Goal: Check status: Check status

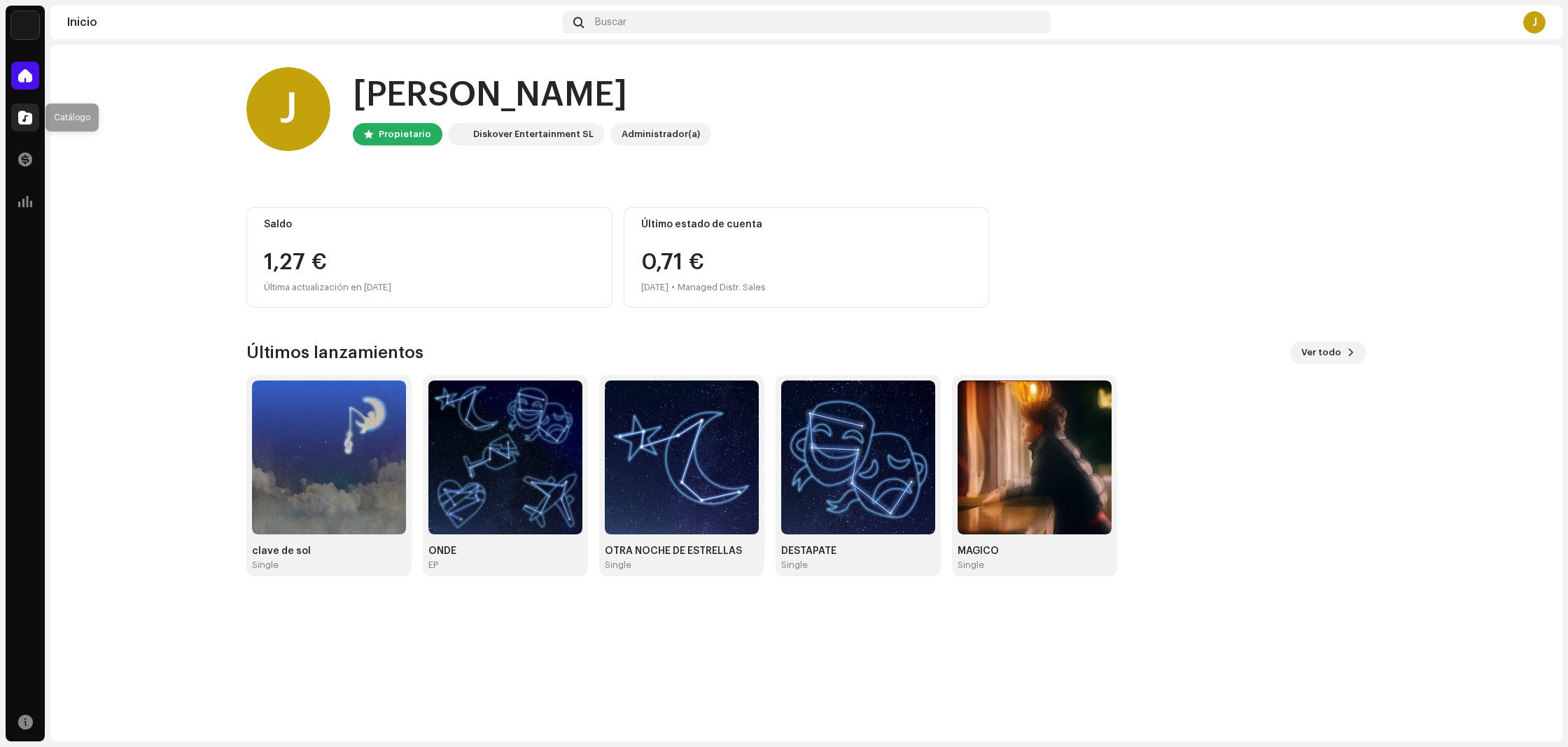
click at [37, 115] on div at bounding box center [24, 117] width 28 height 28
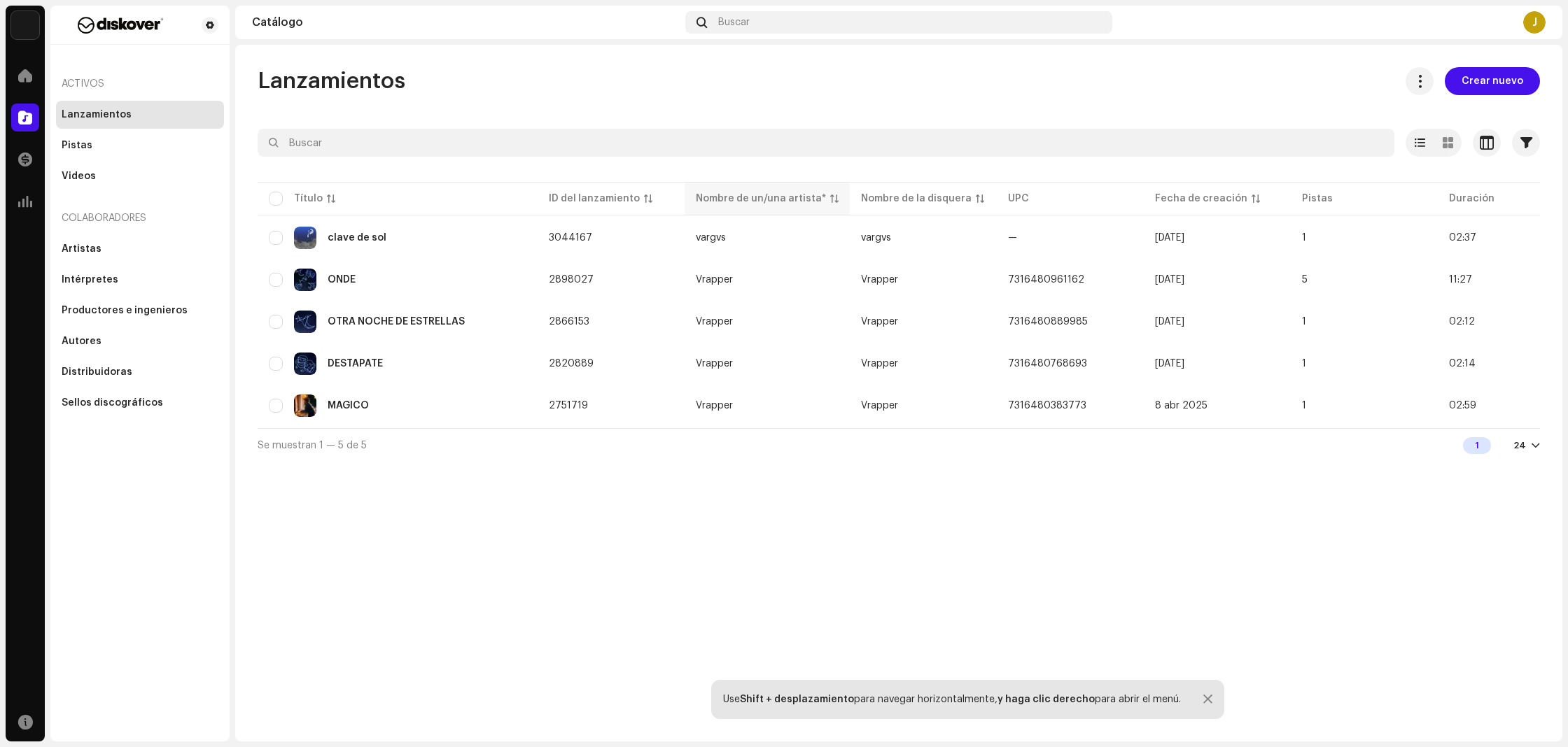
click at [702, 214] on th "Nombre de un/una artista*" at bounding box center [766, 198] width 165 height 33
click at [704, 230] on td "vargvs" at bounding box center [766, 237] width 165 height 39
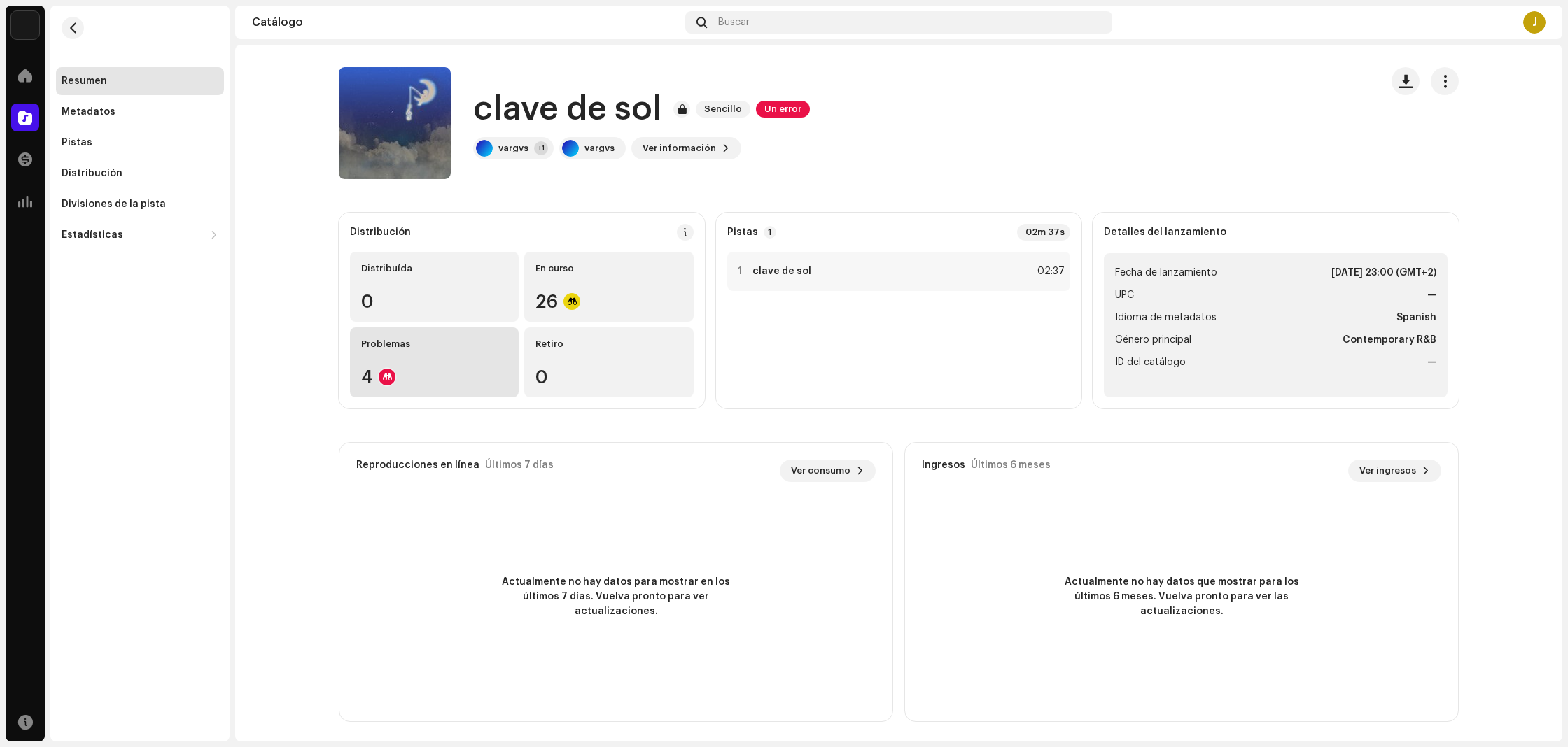
click at [413, 358] on div "Problemas 4" at bounding box center [434, 362] width 169 height 70
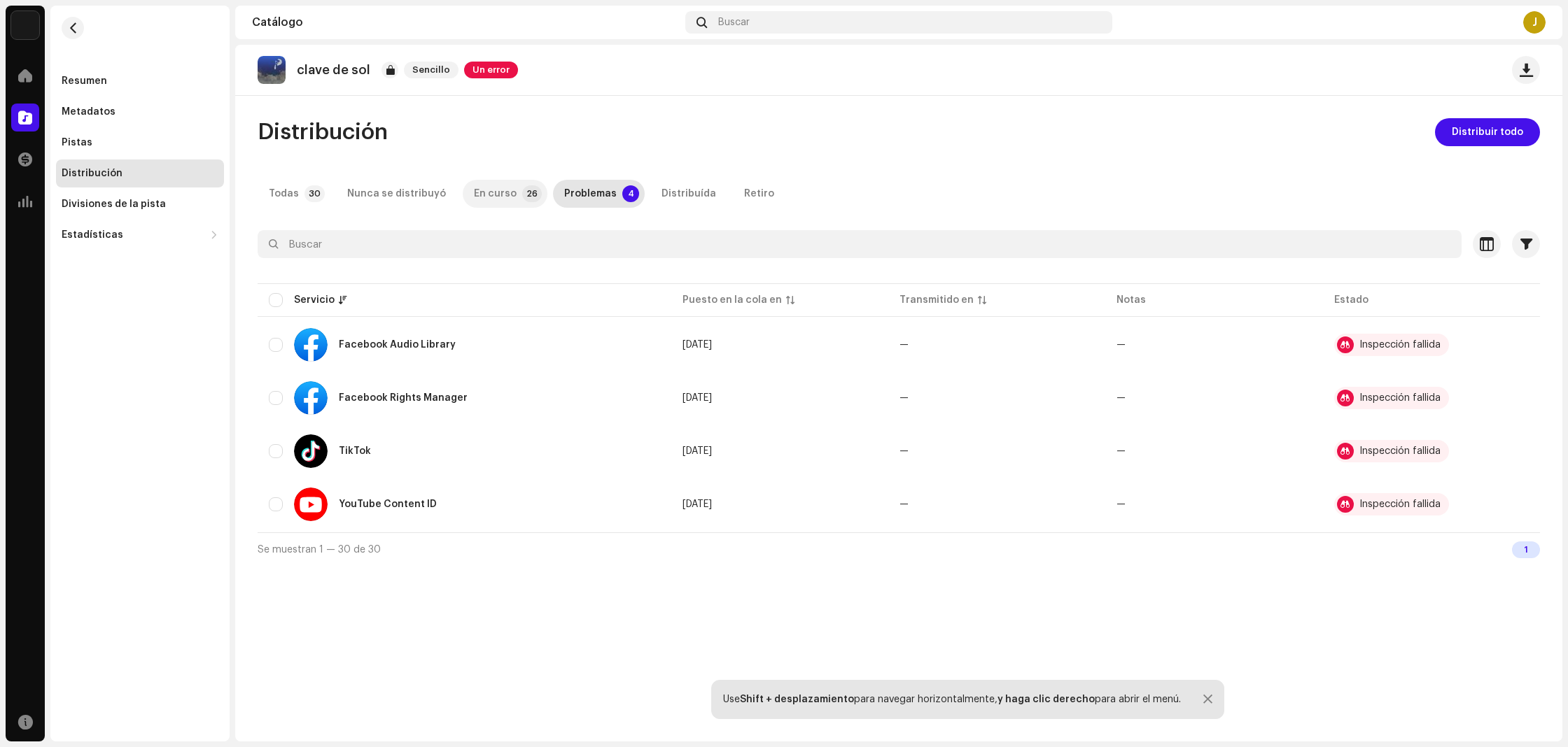
click at [503, 186] on div "En curso" at bounding box center [495, 194] width 42 height 28
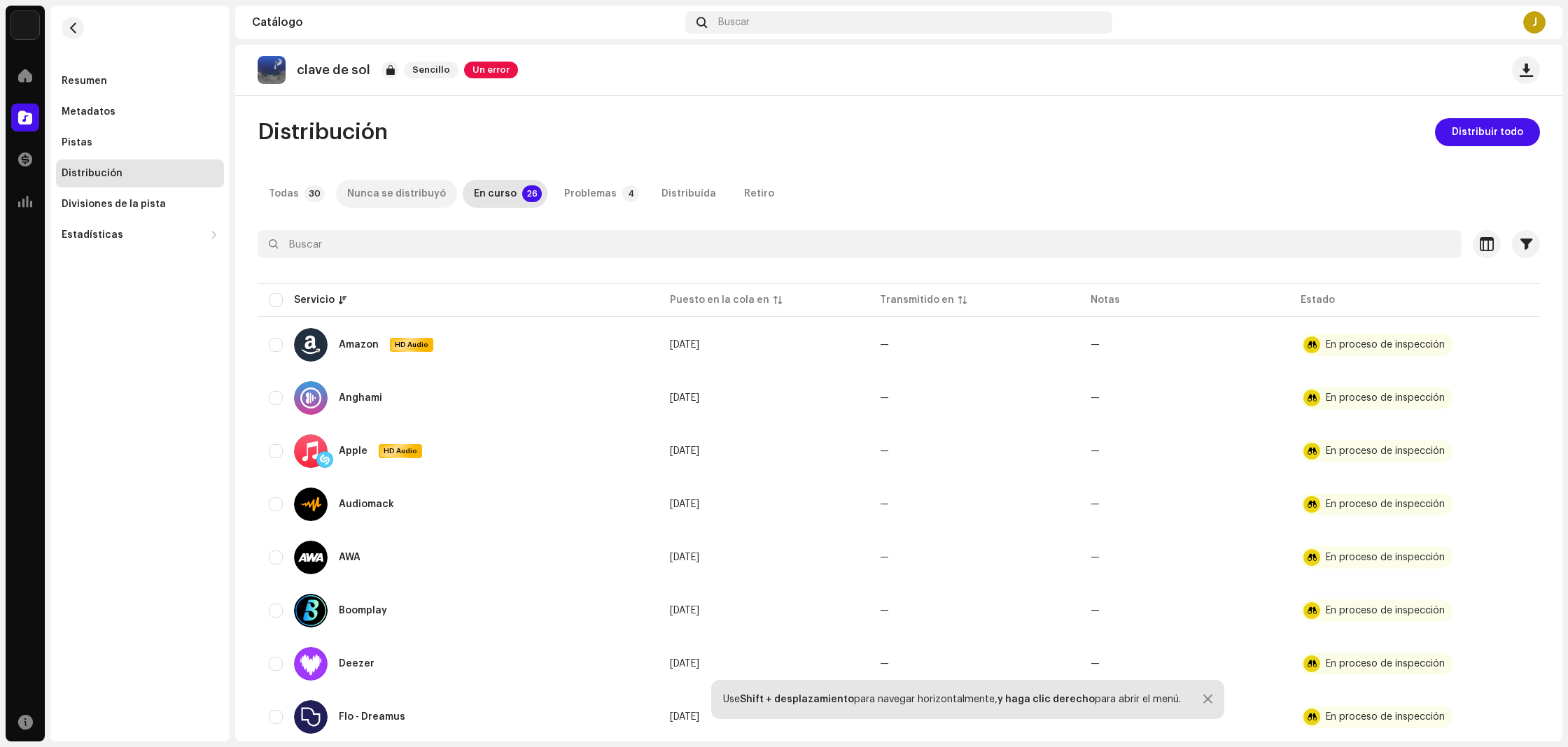
click at [374, 202] on div "Nunca se distribuyó" at bounding box center [396, 194] width 98 height 28
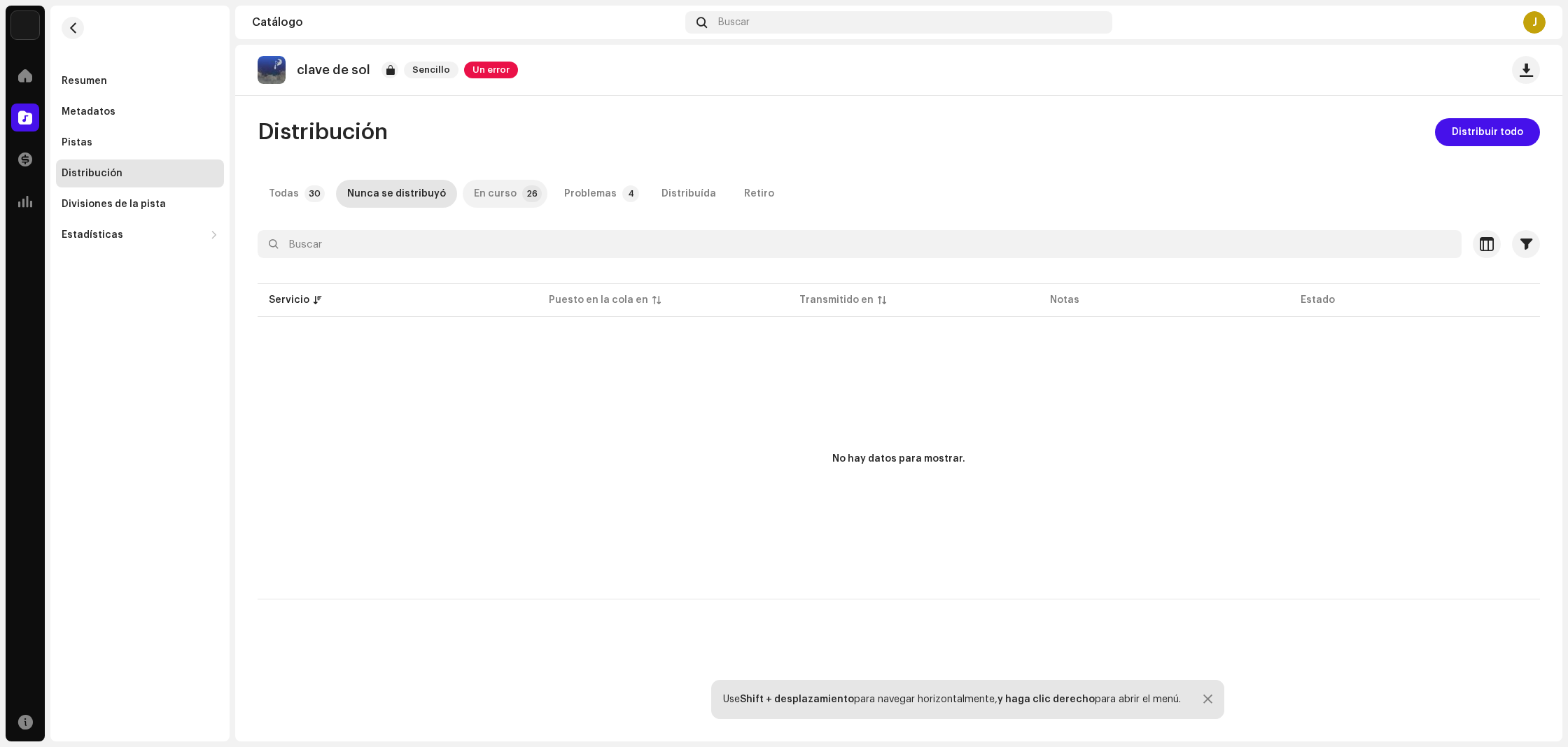
click at [483, 194] on div "En curso" at bounding box center [495, 194] width 42 height 28
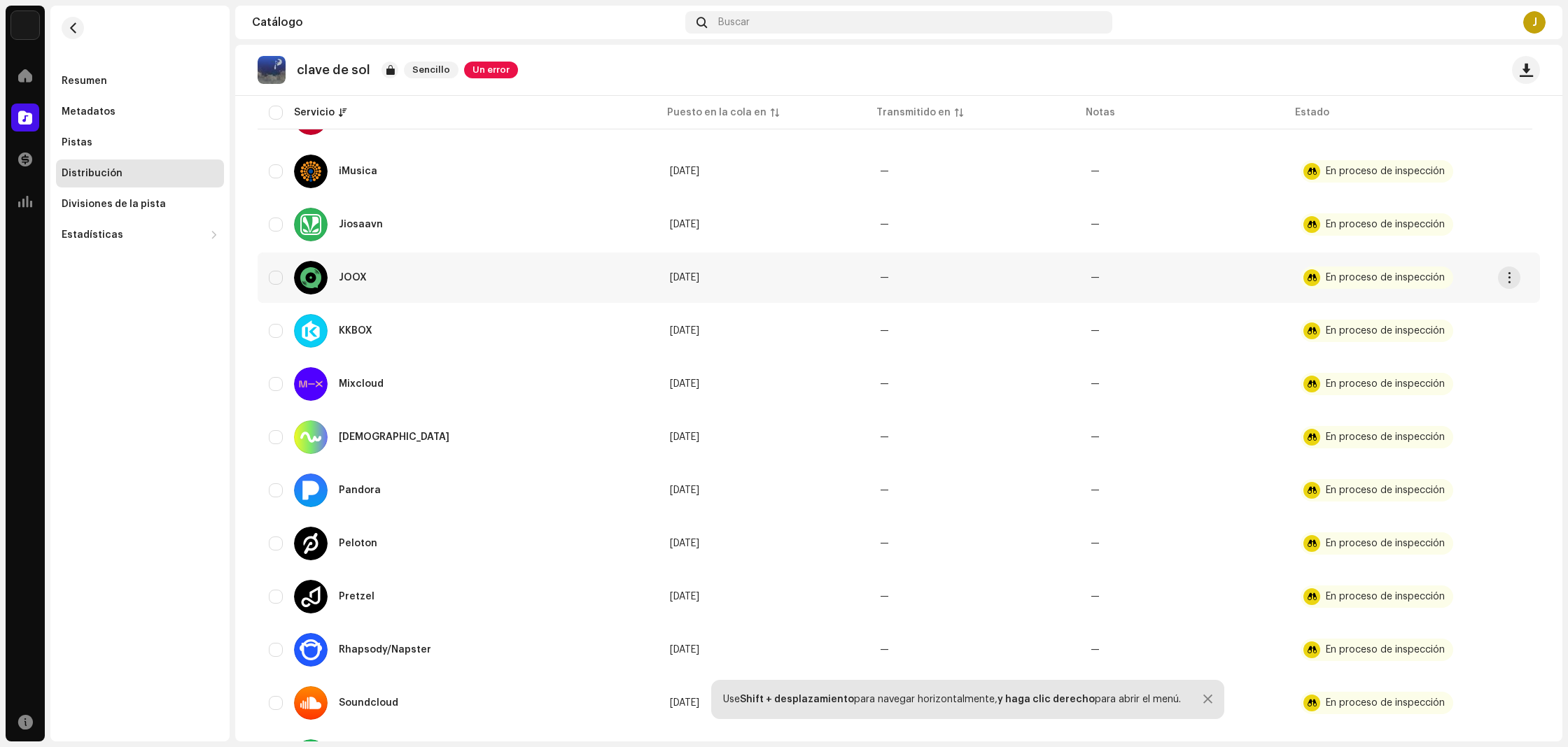
scroll to position [998, 0]
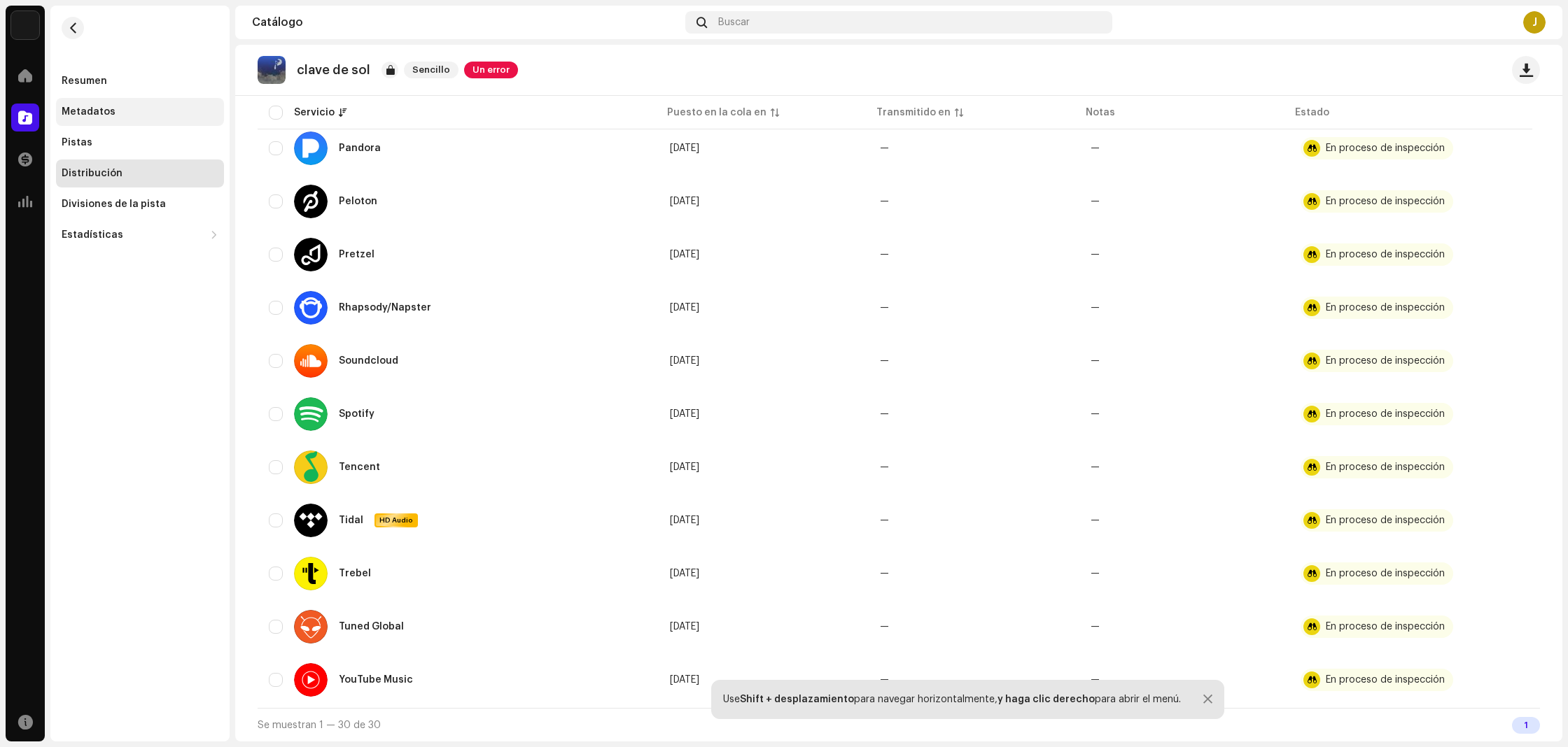
click at [70, 123] on div "Metadatos" at bounding box center [140, 112] width 168 height 28
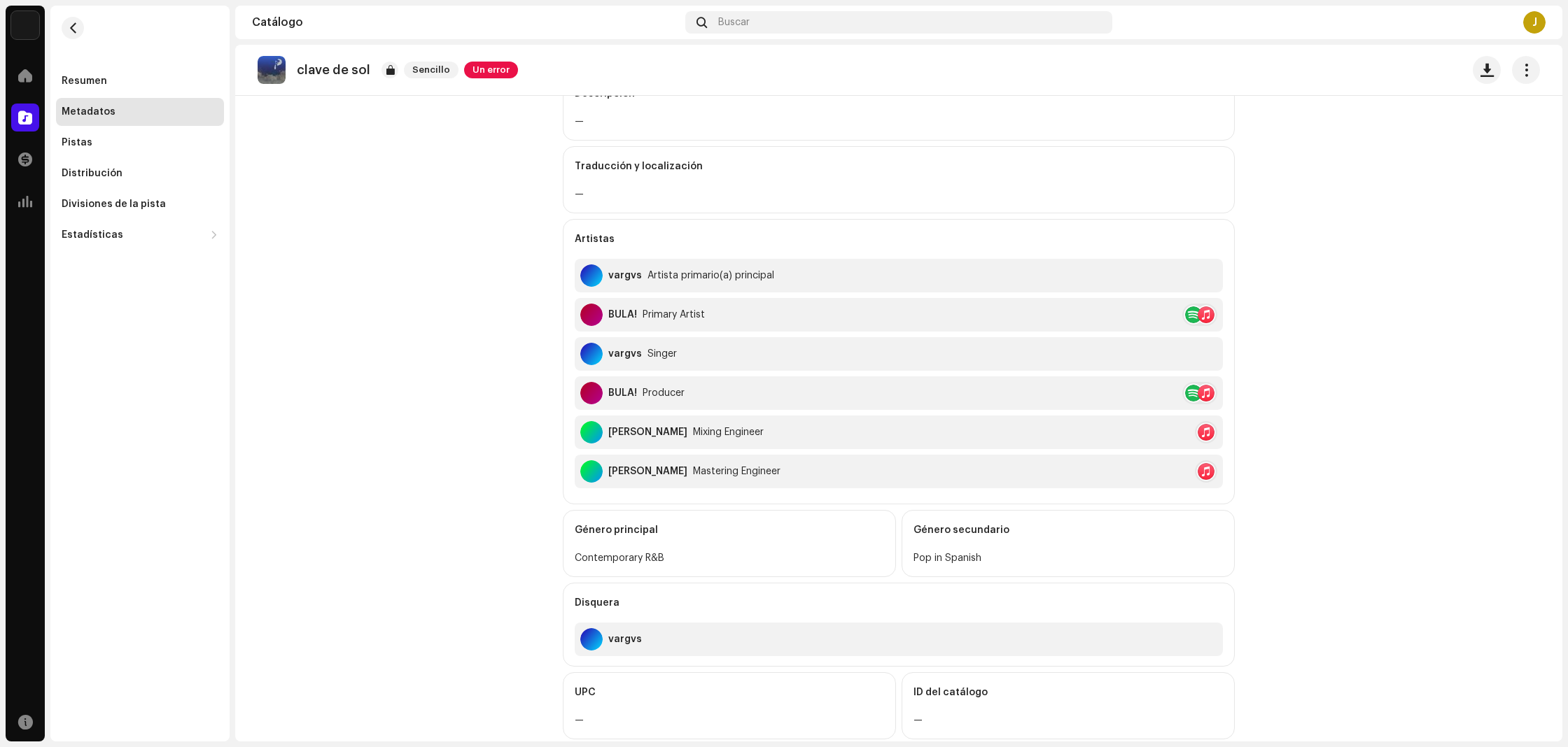
scroll to position [356, 0]
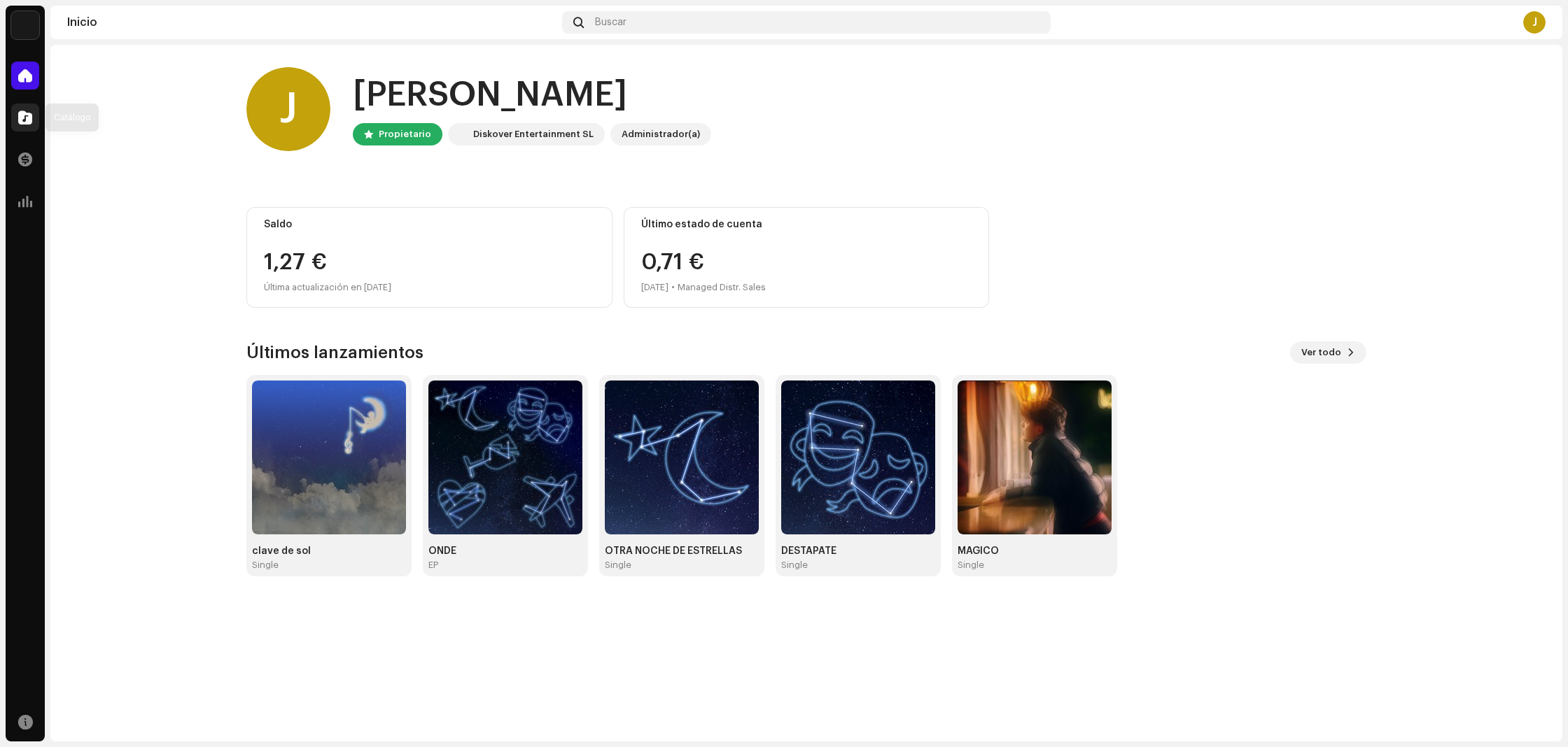
click at [38, 106] on div "Catálogo" at bounding box center [24, 117] width 39 height 39
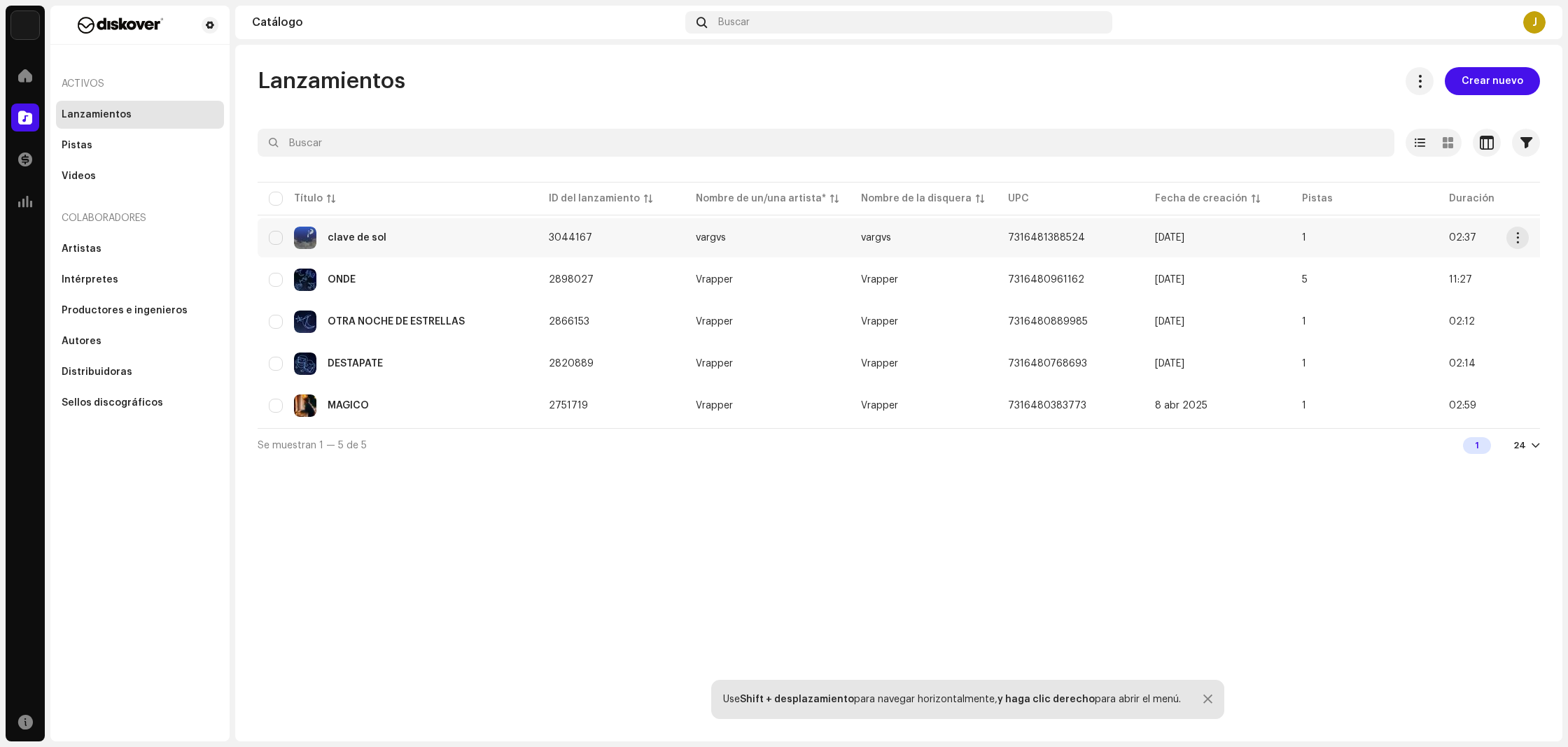
click at [447, 245] on div "clave de sol" at bounding box center [398, 238] width 258 height 23
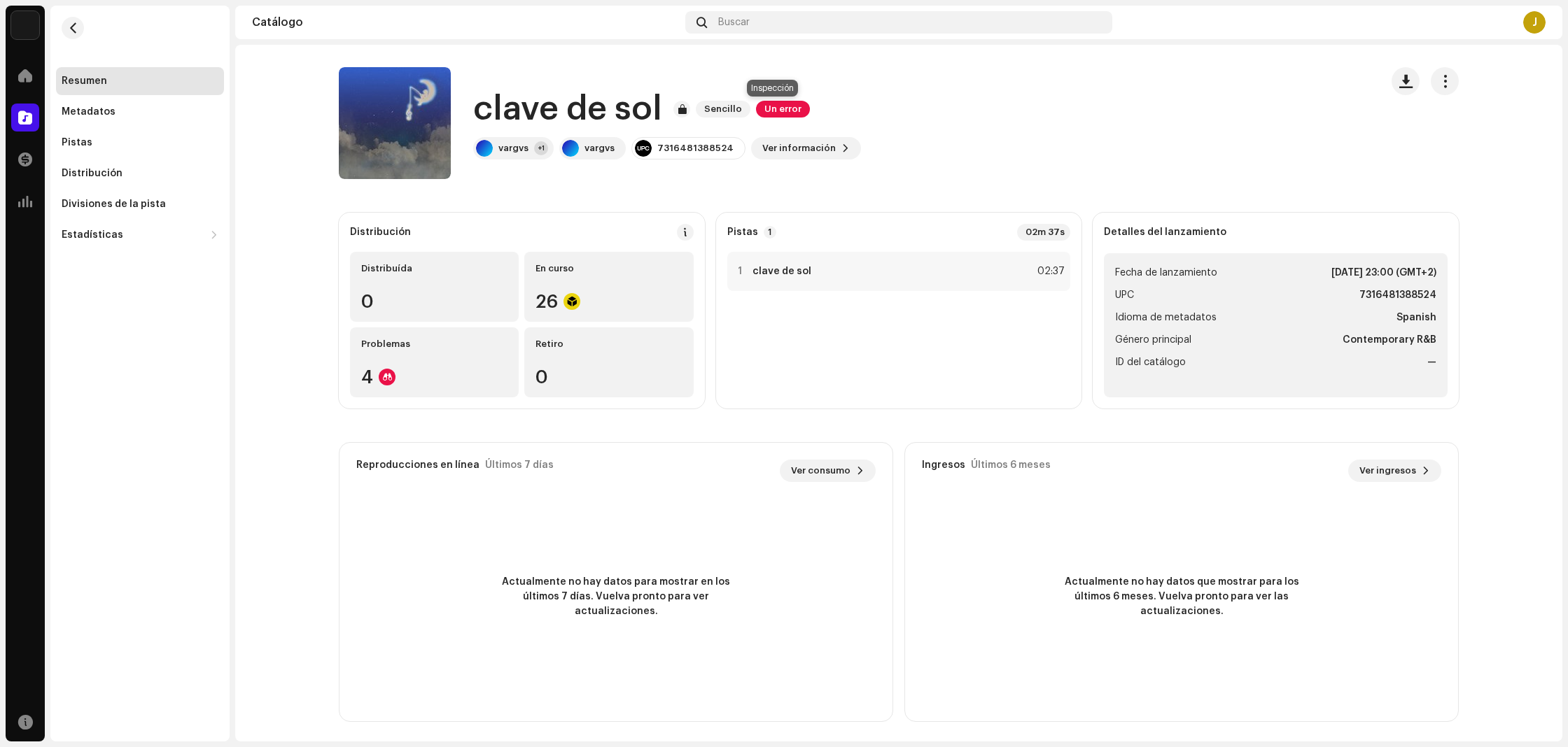
click at [775, 110] on span "Un error" at bounding box center [783, 109] width 54 height 17
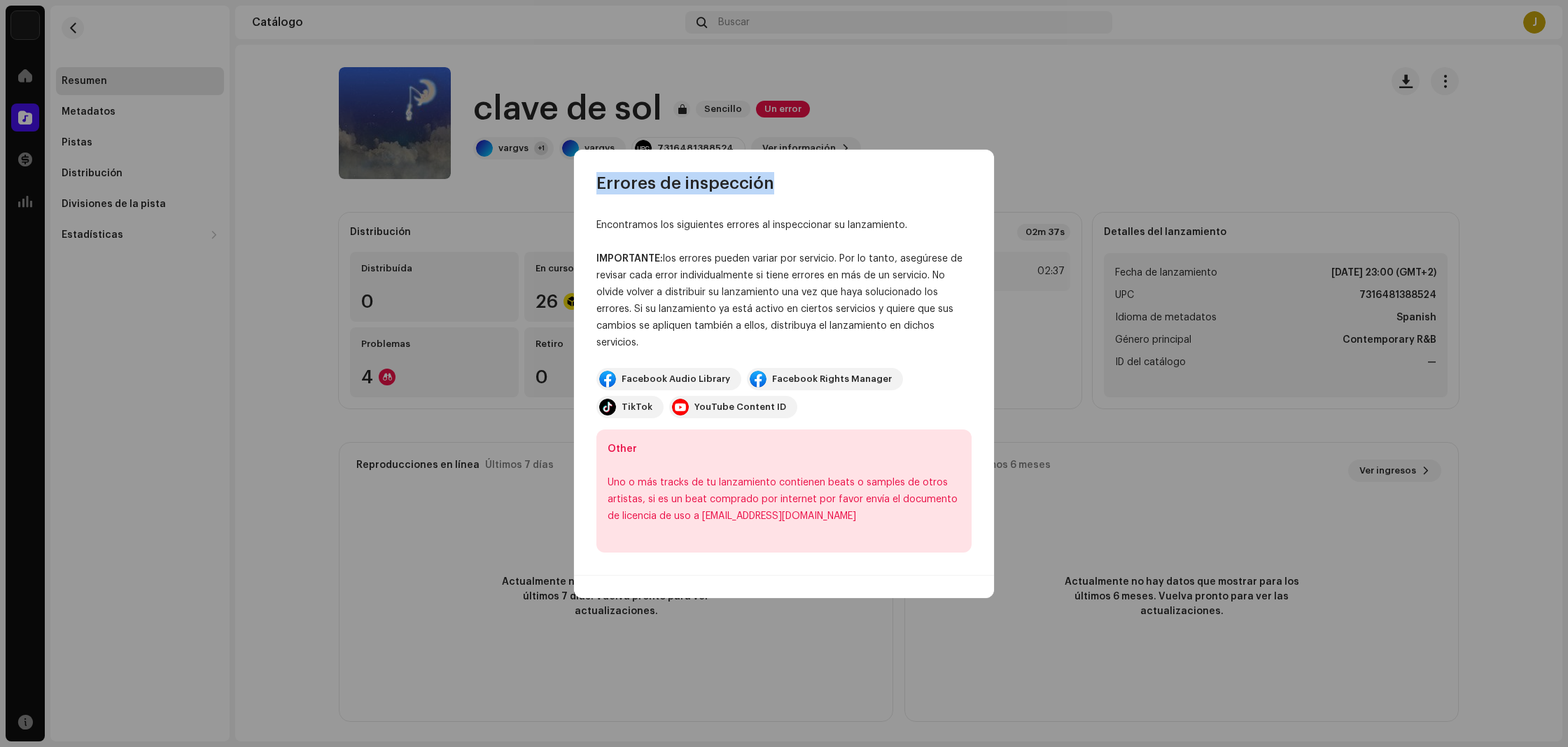
drag, startPoint x: 814, startPoint y: 182, endPoint x: 793, endPoint y: 192, distance: 23.3
click at [808, 187] on div "Errores de inspección" at bounding box center [784, 172] width 420 height 45
click at [721, 341] on div "IMPORTANTE: los errores pueden variar por servicio. Por lo tanto, asegúrese de …" at bounding box center [784, 301] width 375 height 101
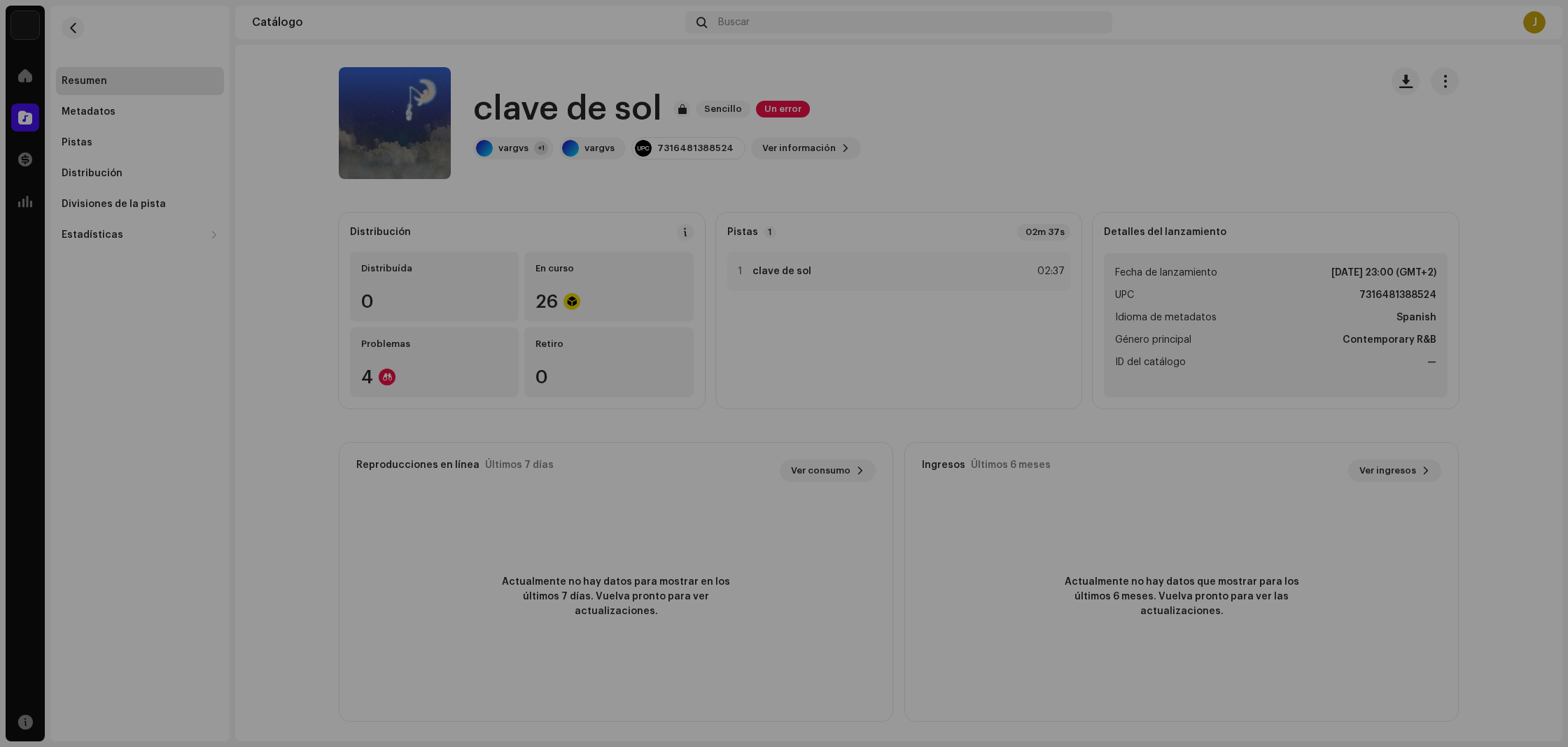
click at [485, 268] on div "Errores de inspección Encontramos los siguientes errores al inspeccionar su lan…" at bounding box center [784, 373] width 1568 height 747
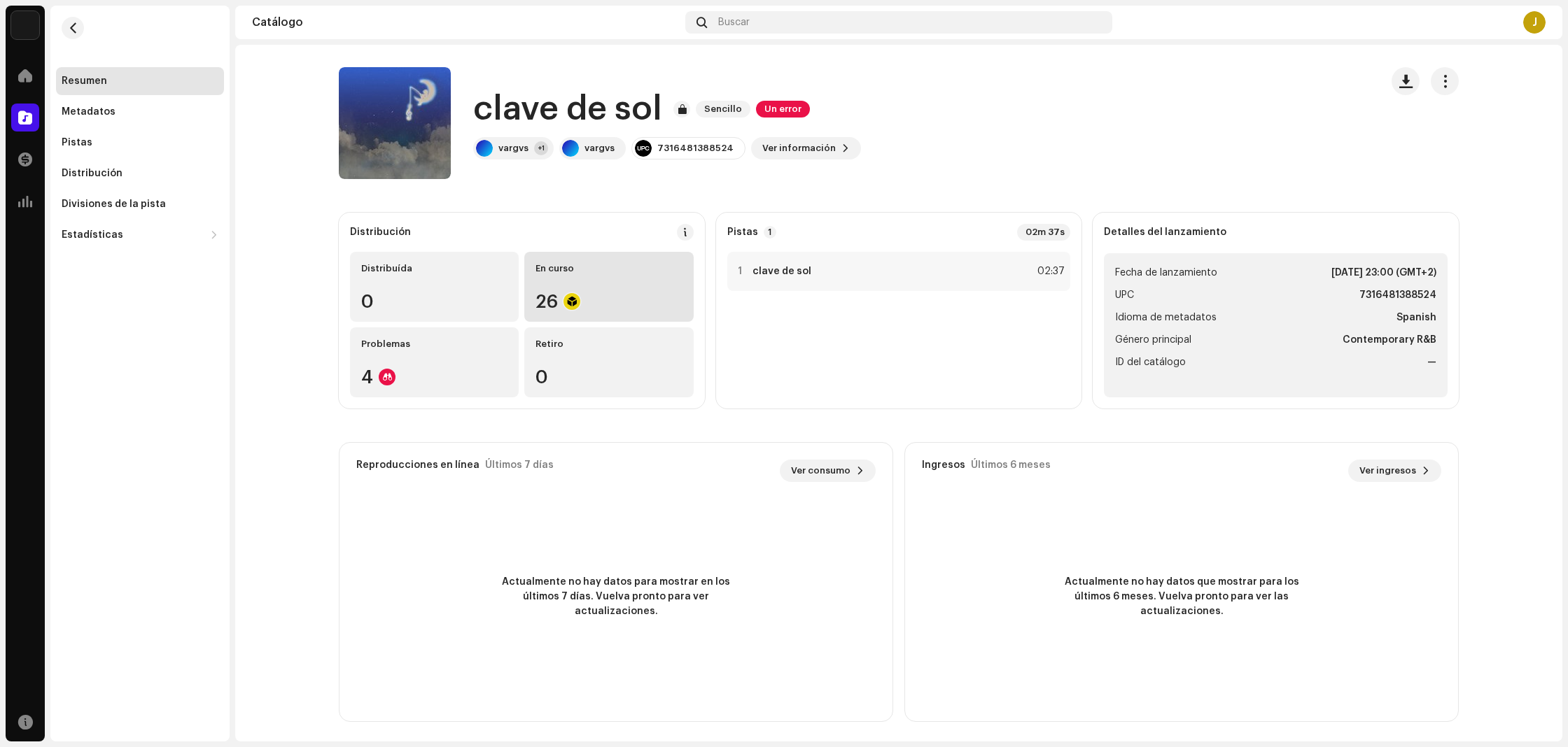
click at [637, 287] on div "En curso 26" at bounding box center [608, 287] width 169 height 70
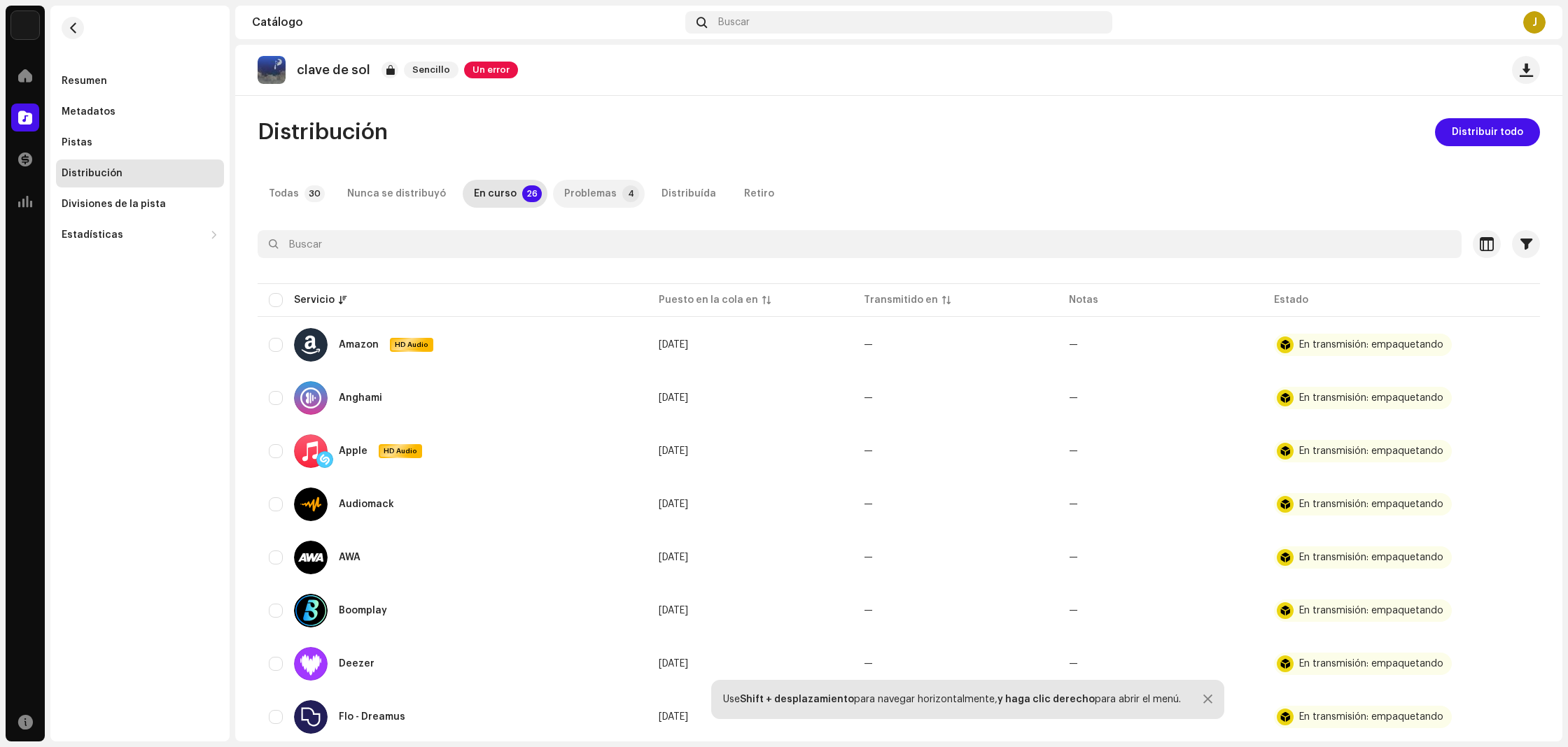
click at [568, 189] on div "Problemas" at bounding box center [591, 194] width 52 height 28
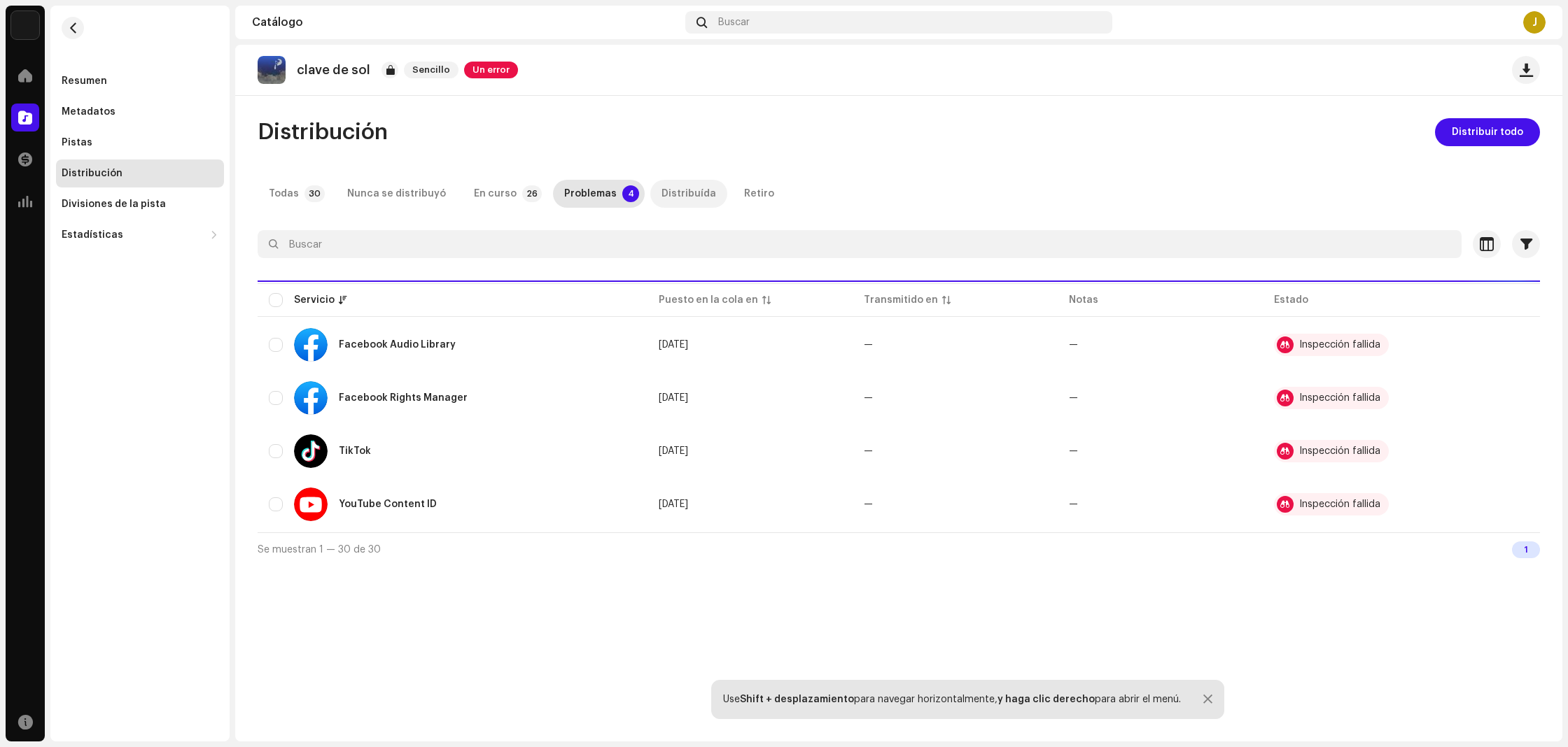
click at [662, 180] on div "Distribuída" at bounding box center [689, 194] width 55 height 28
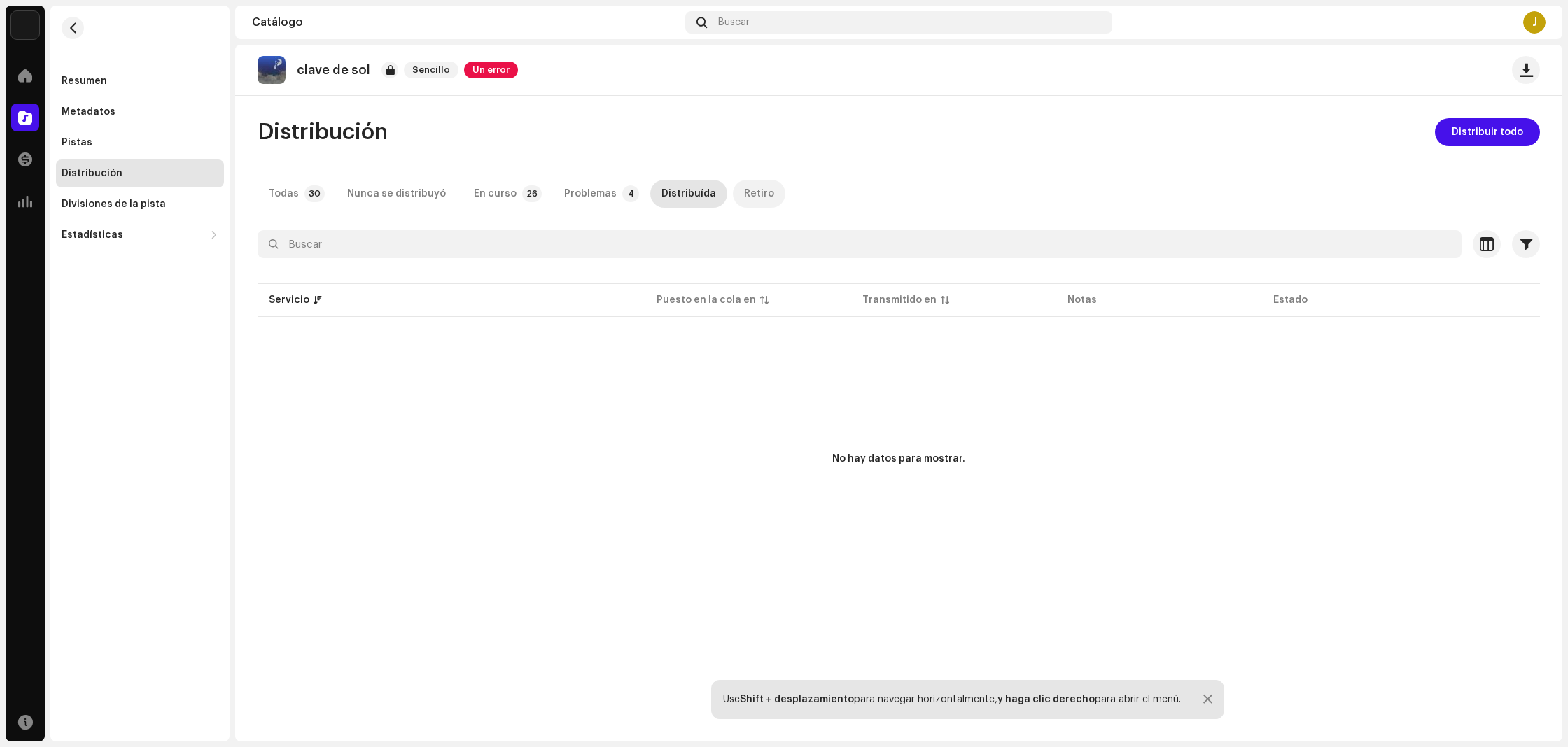
click at [733, 187] on p-tab "Retiro" at bounding box center [759, 194] width 52 height 28
click at [470, 208] on div "Distribución Distribuir todo Todas 30 Nunca se distribuyó En curso 26 Problemas…" at bounding box center [899, 359] width 1327 height 481
click at [427, 189] on div "Nunca se distribuyó" at bounding box center [396, 194] width 98 height 28
click at [317, 189] on p-badge "30" at bounding box center [315, 194] width 21 height 17
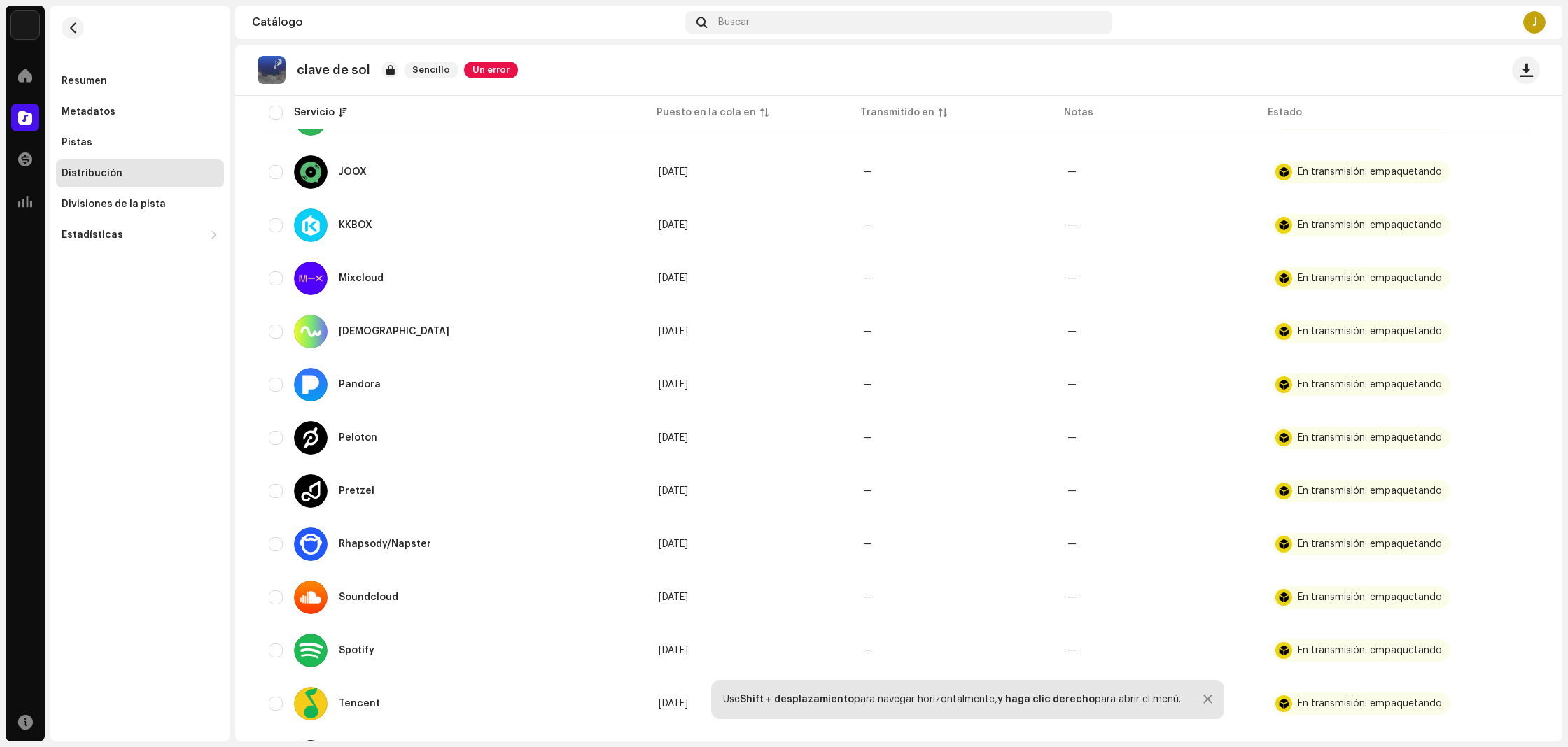
scroll to position [1210, 0]
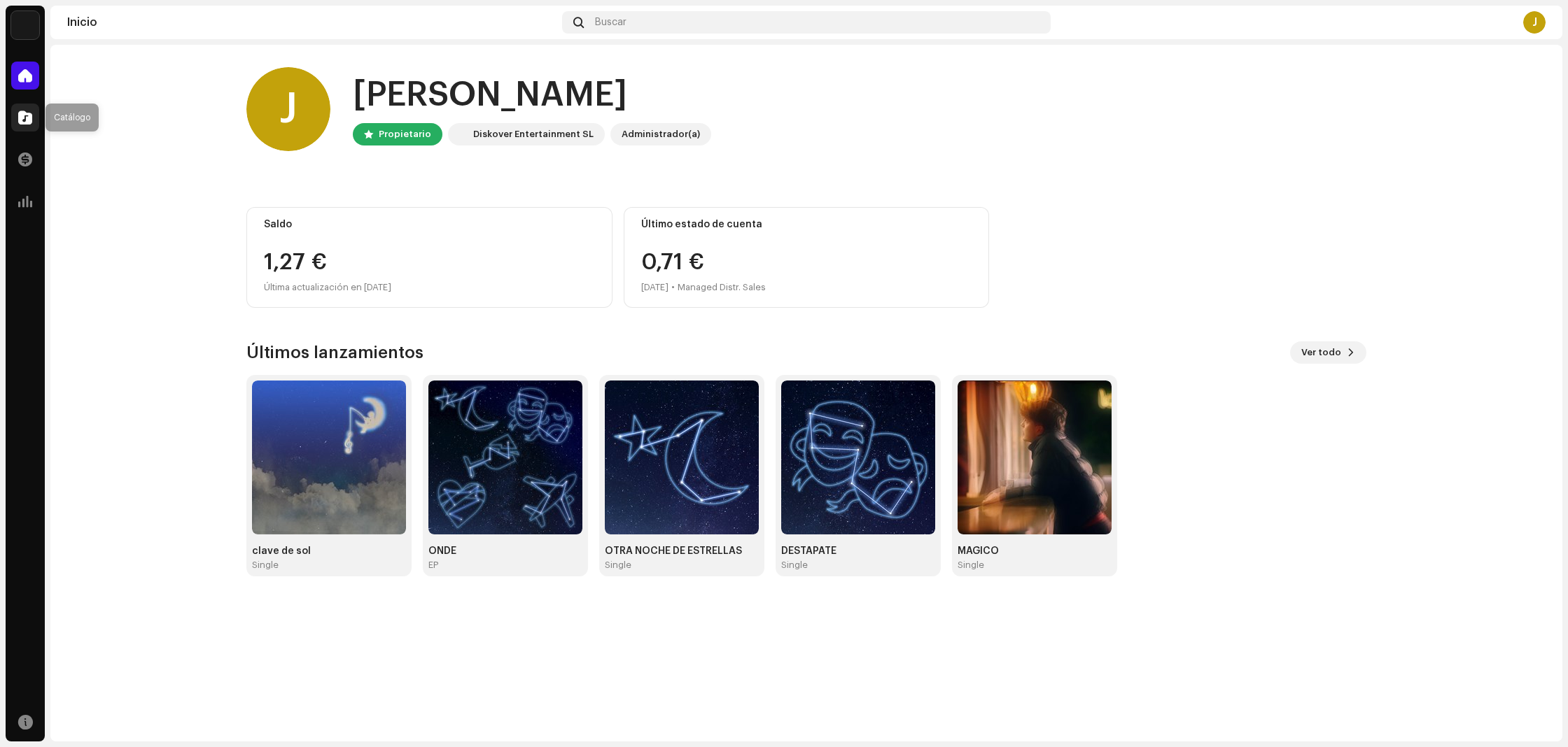
click at [24, 119] on span at bounding box center [25, 117] width 14 height 11
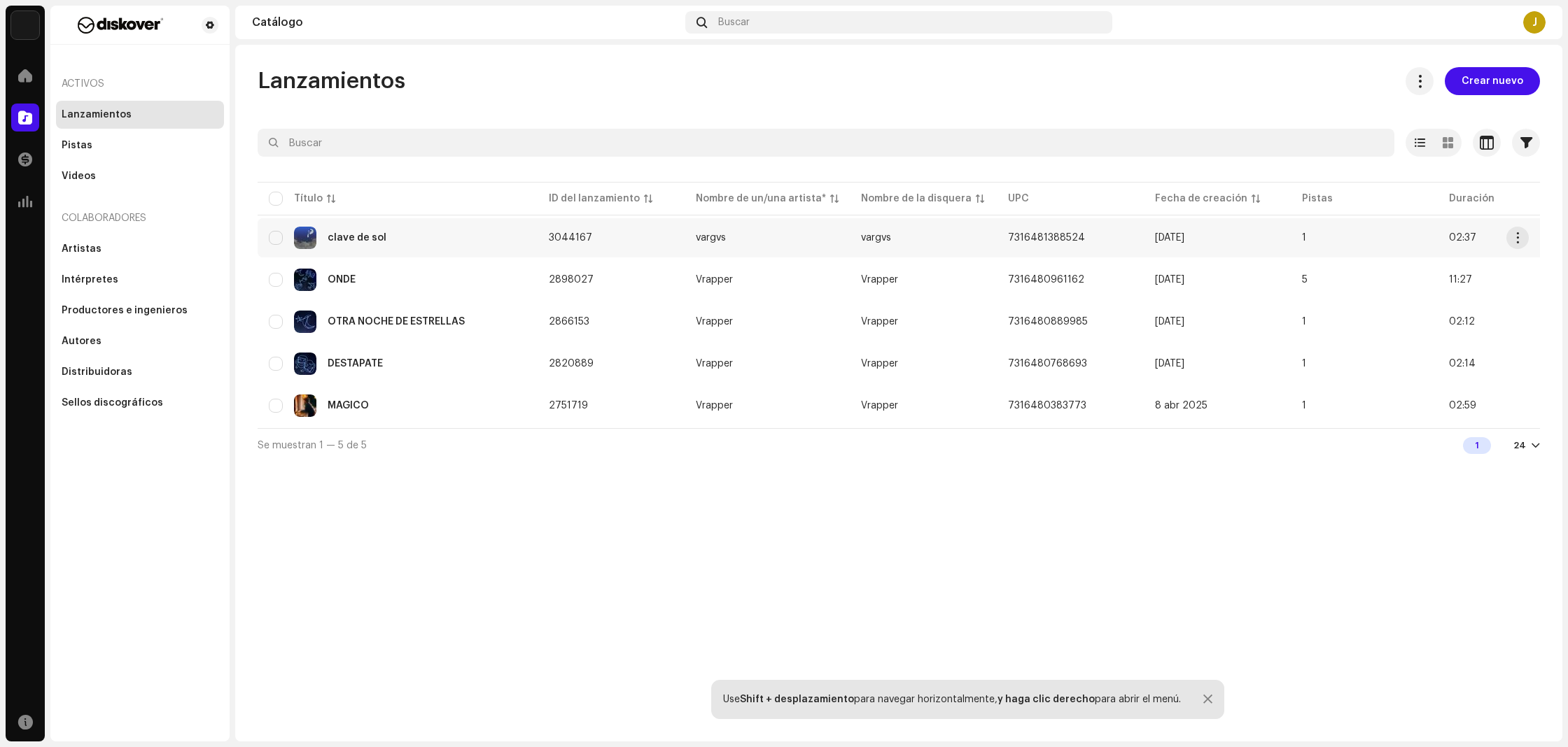
click at [651, 251] on td "3044167" at bounding box center [610, 237] width 147 height 39
